Goal: Information Seeking & Learning: Learn about a topic

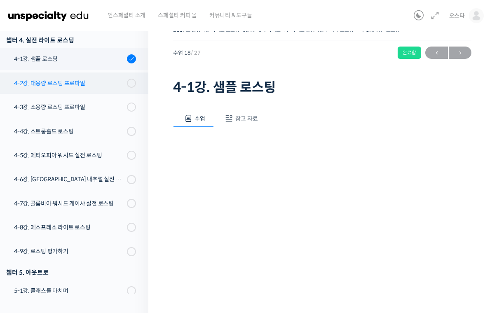
click at [48, 84] on div "4-2강. 대용량 로스팅 프로파일" at bounding box center [69, 83] width 110 height 9
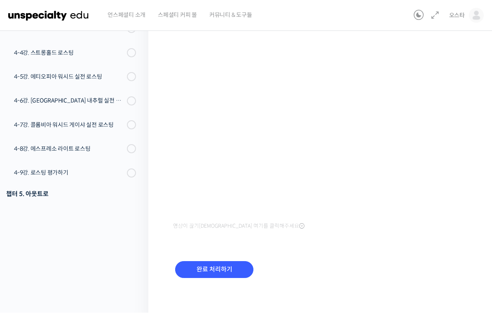
scroll to position [110, 0]
click at [219, 269] on input "완료 처리하기" at bounding box center [214, 269] width 78 height 17
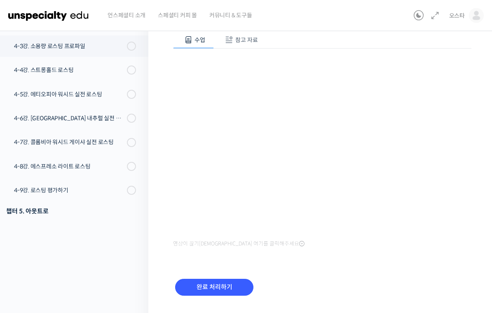
scroll to position [110, 0]
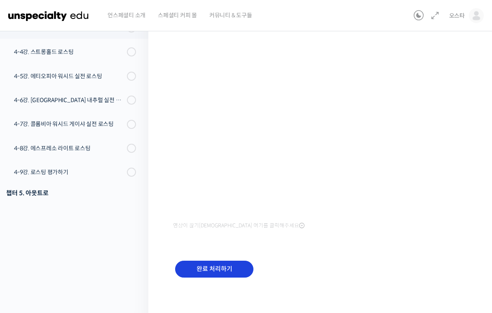
click at [199, 270] on input "완료 처리하기" at bounding box center [214, 269] width 78 height 17
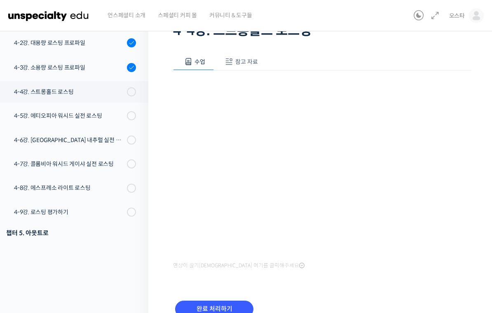
scroll to position [110, 0]
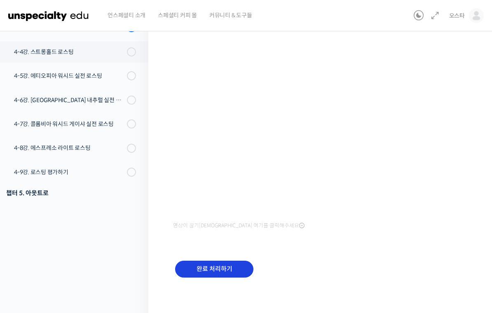
click at [226, 267] on input "완료 처리하기" at bounding box center [214, 269] width 78 height 17
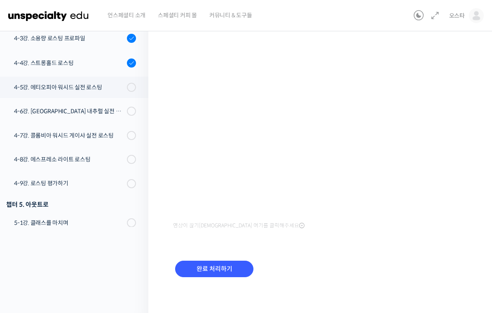
scroll to position [573, 0]
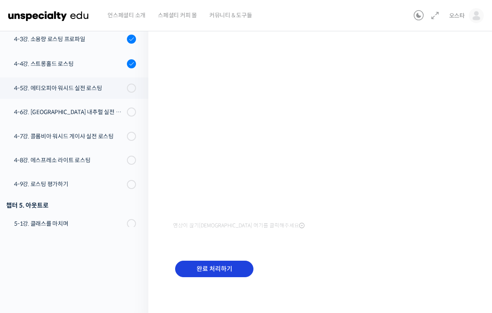
click at [234, 274] on input "완료 처리하기" at bounding box center [214, 269] width 78 height 17
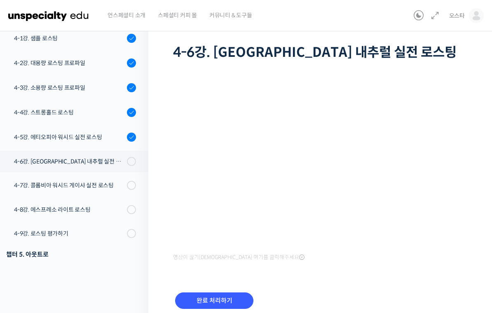
scroll to position [80, 0]
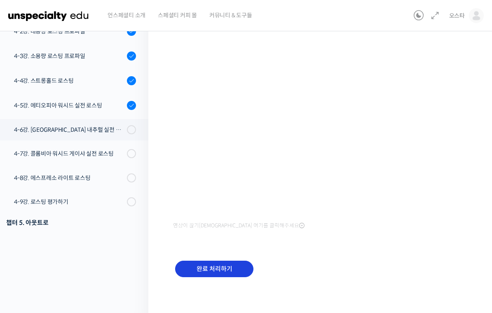
click at [225, 270] on input "완료 처리하기" at bounding box center [214, 269] width 78 height 17
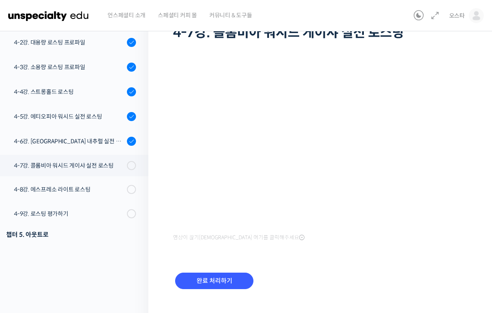
scroll to position [80, 0]
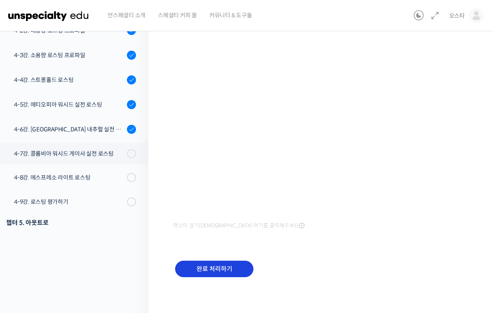
click at [233, 268] on input "완료 처리하기" at bounding box center [214, 269] width 78 height 17
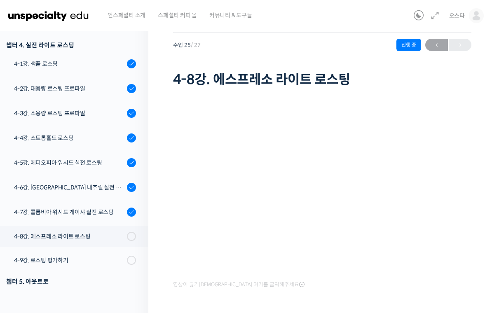
scroll to position [80, 0]
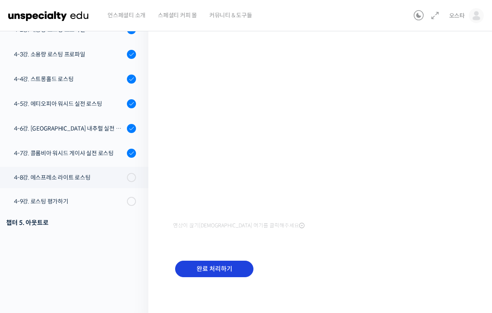
click at [211, 274] on input "완료 처리하기" at bounding box center [214, 269] width 78 height 17
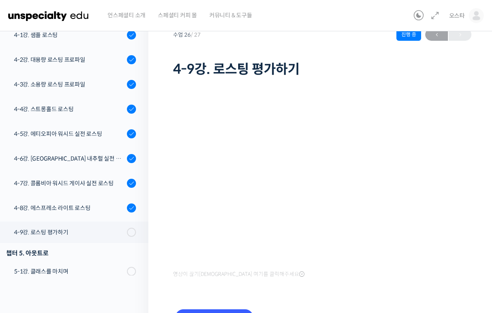
scroll to position [58, 0]
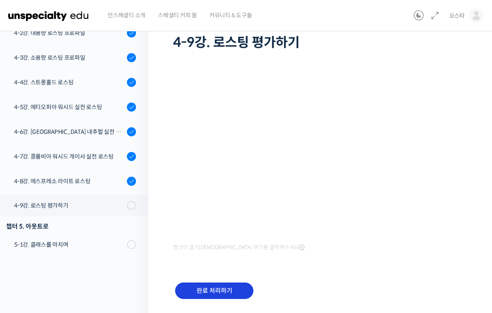
click at [213, 290] on input "완료 처리하기" at bounding box center [214, 291] width 78 height 17
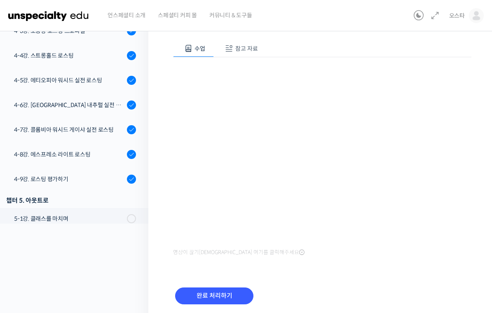
scroll to position [577, 0]
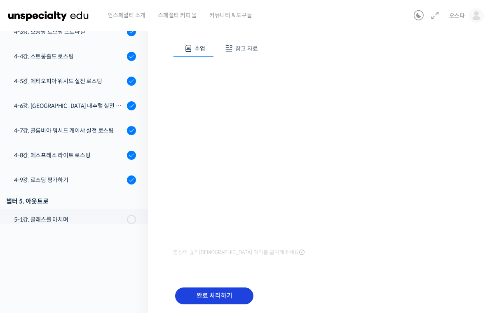
click at [225, 293] on input "완료 처리하기" at bounding box center [214, 296] width 78 height 17
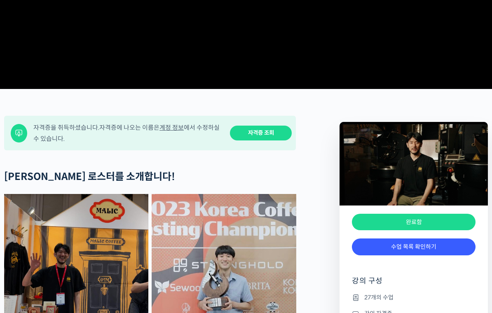
scroll to position [229, 0]
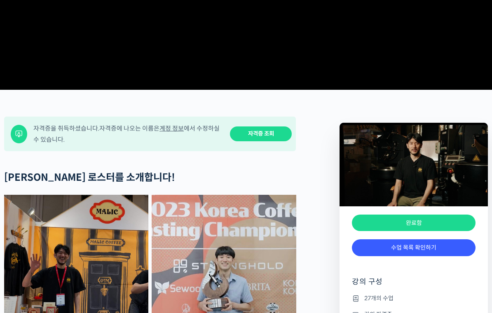
click at [272, 142] on link "자격증 조회" at bounding box center [261, 134] width 62 height 15
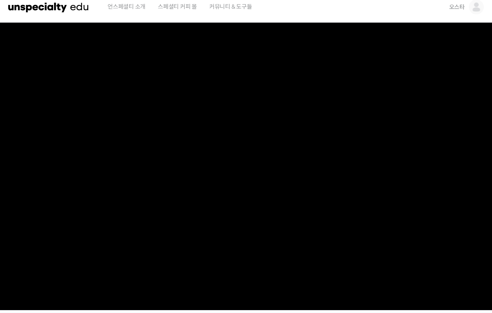
scroll to position [0, 0]
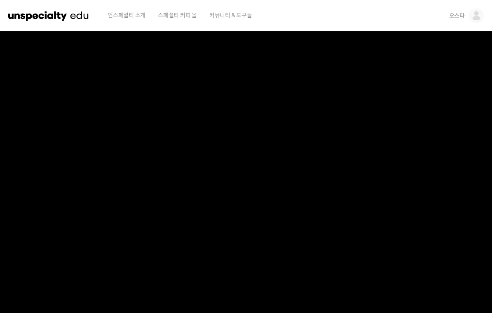
click at [477, 16] on img at bounding box center [476, 15] width 15 height 15
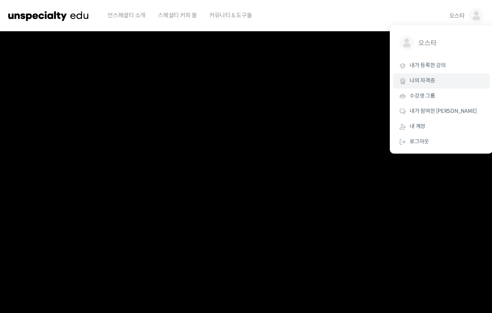
click at [421, 76] on link "나의 자격증" at bounding box center [441, 80] width 96 height 15
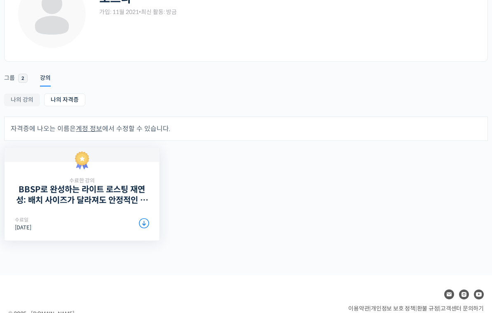
scroll to position [71, 0]
click at [148, 218] on icon at bounding box center [144, 223] width 10 height 10
click at [25, 105] on link "나의 강의" at bounding box center [22, 100] width 36 height 13
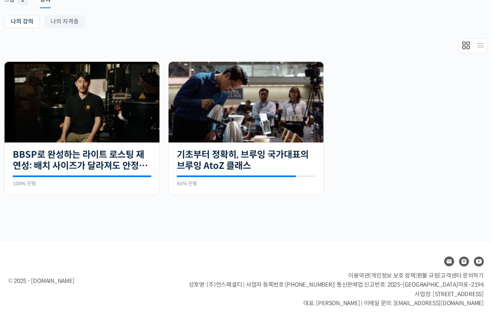
scroll to position [154, 0]
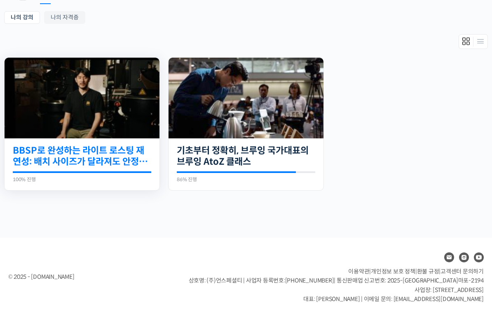
click at [71, 162] on link "BBSP로 완성하는 라이트 로스팅 재연성: 배치 사이즈가 달라져도 안정적인 말릭의 로스팅" at bounding box center [82, 156] width 139 height 23
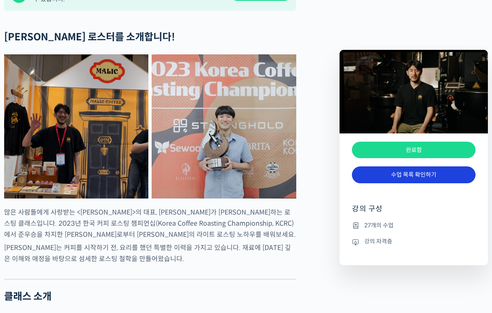
click at [379, 178] on link "수업 목록 확인하기" at bounding box center [414, 175] width 124 height 17
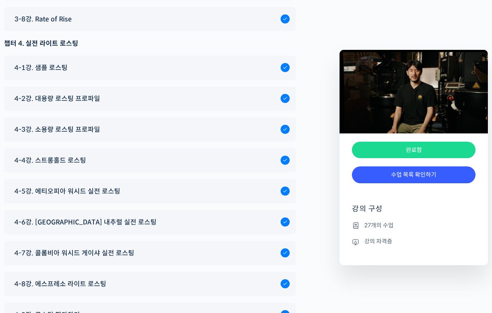
scroll to position [3785, 0]
click at [217, 74] on div "4-1강. 샘플 로스팅" at bounding box center [150, 68] width 292 height 24
click at [197, 74] on div "4-1강. 샘플 로스팅" at bounding box center [145, 68] width 270 height 11
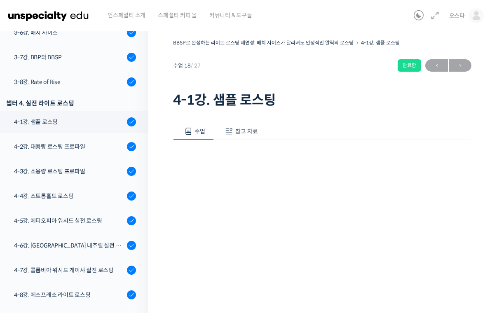
scroll to position [578, 0]
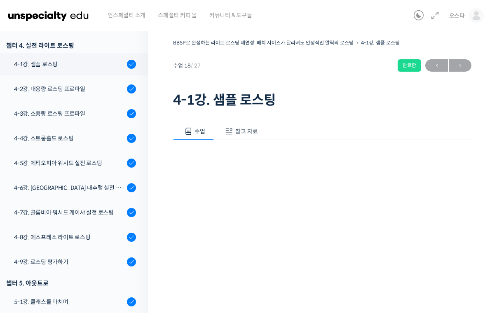
click at [248, 129] on span "참고 자료" at bounding box center [246, 131] width 23 height 7
click at [281, 159] on link "PPT 수업 자료 (클릭하시면 새 창에서 열립니다)" at bounding box center [239, 159] width 132 height 9
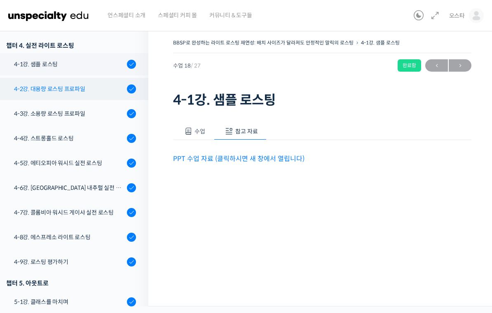
click at [40, 90] on div "4-2강. 대용량 로스팅 프로파일" at bounding box center [69, 89] width 110 height 9
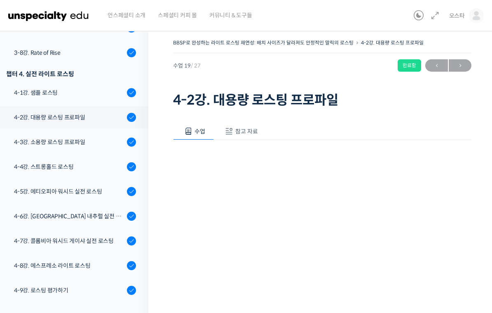
scroll to position [578, 0]
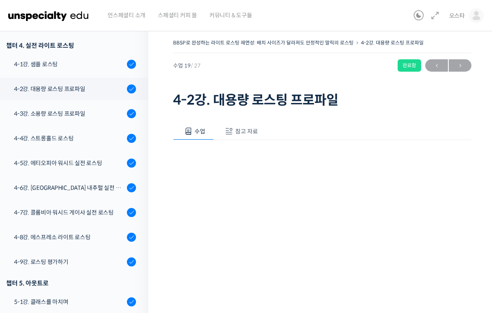
click at [248, 131] on span "참고 자료" at bounding box center [246, 131] width 23 height 7
click at [265, 168] on div "수업 참고 자료 영상이 끊기신다면 여기를 클릭해주세요 PPT 수업 자료 (클릭하시면 새 창에서 열립니다)" at bounding box center [322, 156] width 298 height 92
click at [280, 160] on link "PPT 수업 자료 (클릭하시면 새 창에서 열립니다)" at bounding box center [239, 159] width 132 height 9
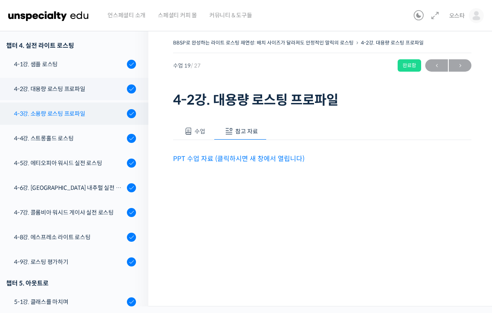
click at [52, 108] on link "4-3강. 소용량 로스팅 프로파일" at bounding box center [72, 114] width 153 height 22
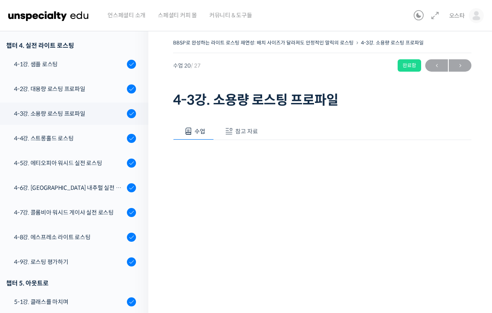
click at [239, 131] on span "참고 자료" at bounding box center [246, 131] width 23 height 7
click at [282, 155] on link "PPT 수업 자료 (클릭하시면 새 창에서 열립니다)" at bounding box center [239, 159] width 132 height 9
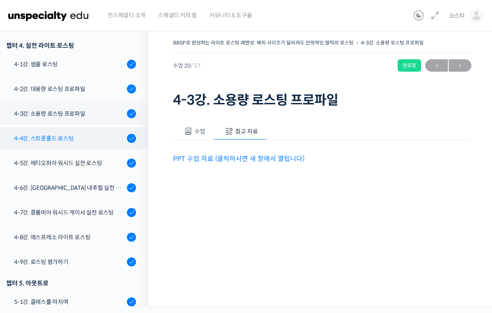
click at [44, 133] on link "4-4강. 스트롱홀드 로스팅" at bounding box center [72, 138] width 153 height 22
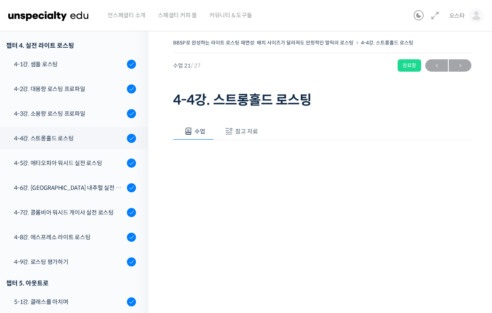
scroll to position [80, 0]
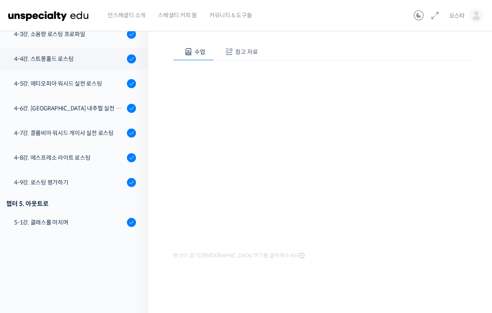
click at [247, 50] on span "참고 자료" at bounding box center [246, 51] width 23 height 7
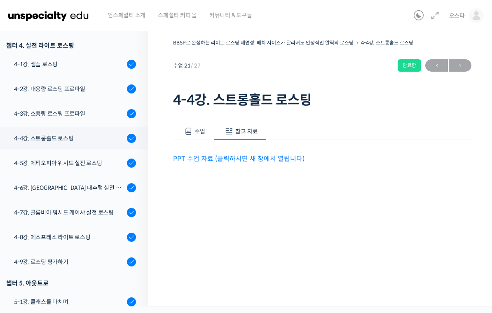
scroll to position [10, 0]
click at [280, 155] on link "PPT 수업 자료 (클릭하시면 새 창에서 열립니다)" at bounding box center [239, 159] width 132 height 9
click at [69, 162] on div "4-5강. 에티오피아 워시드 실전 로스팅" at bounding box center [69, 163] width 110 height 9
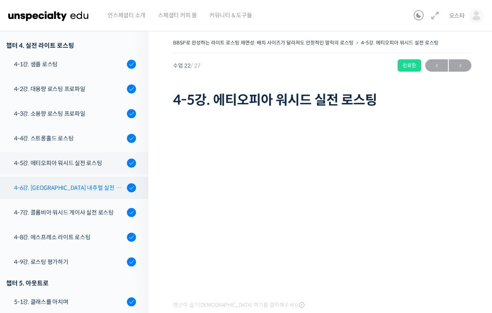
click at [52, 190] on div "4-6강. [GEOGRAPHIC_DATA] 내추럴 실전 로스팅" at bounding box center [69, 187] width 110 height 9
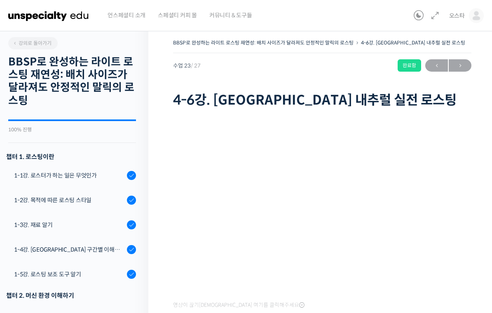
scroll to position [578, 0]
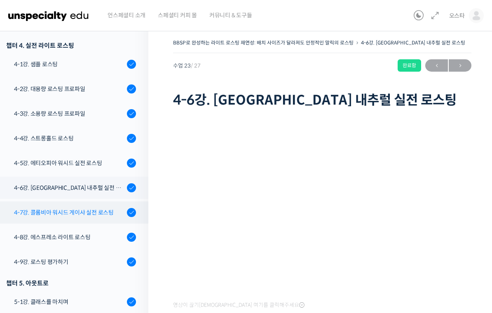
click at [60, 220] on link "4-7강. 콜롬비아 워시드 게이샤 실전 로스팅" at bounding box center [72, 213] width 153 height 22
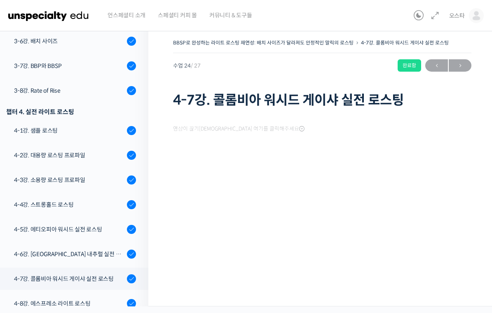
scroll to position [578, 0]
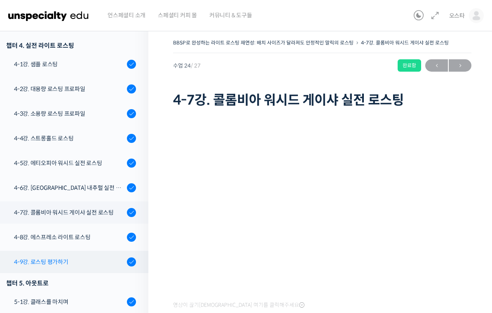
click at [48, 259] on div "4-9강. 로스팅 평가하기" at bounding box center [69, 262] width 110 height 9
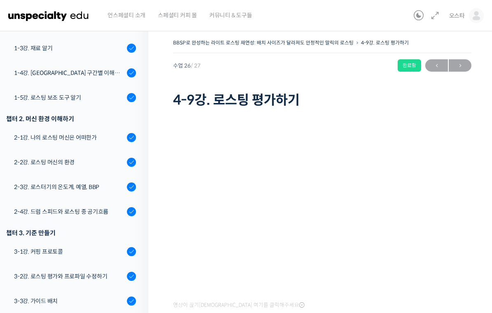
scroll to position [178, 0]
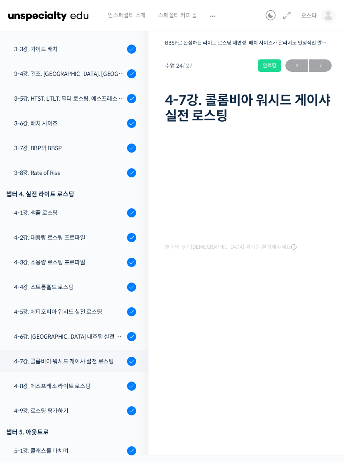
scroll to position [13, 0]
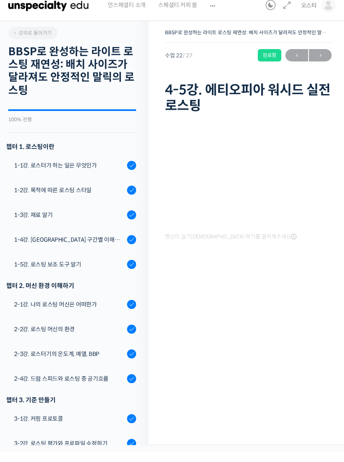
click at [44, 6] on img at bounding box center [48, 15] width 81 height 25
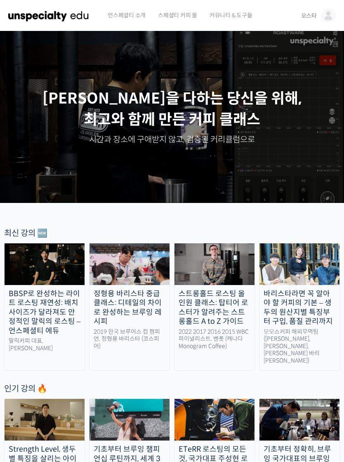
click at [321, 14] on img at bounding box center [328, 15] width 15 height 15
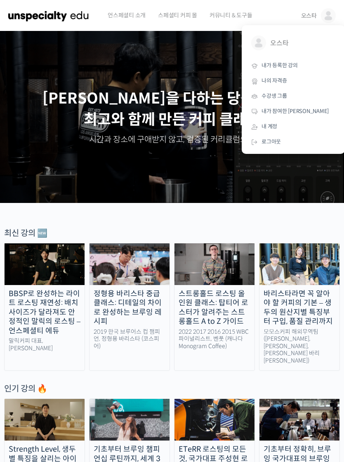
click at [279, 78] on span "나의 자격증" at bounding box center [274, 80] width 26 height 7
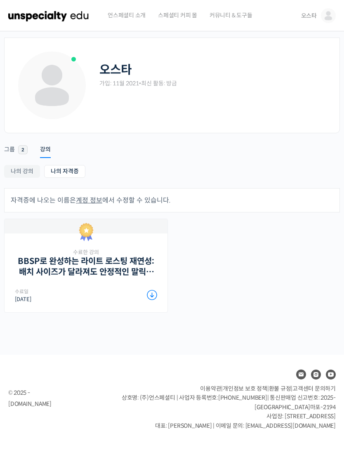
click at [106, 275] on link "BBSP로 완성하는 라이트 로스팅 재연성: 배치 사이즈가 달라져도 안정적인 말릭의 로스팅" at bounding box center [86, 266] width 142 height 21
click at [147, 294] on icon at bounding box center [152, 295] width 10 height 10
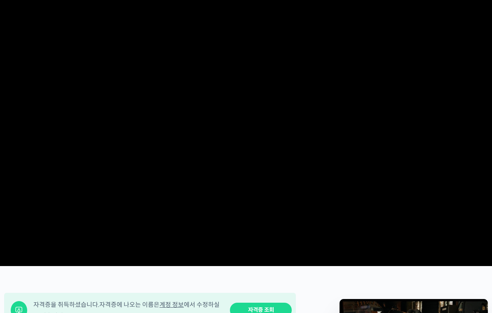
scroll to position [53, 0]
